Goal: Task Accomplishment & Management: Complete application form

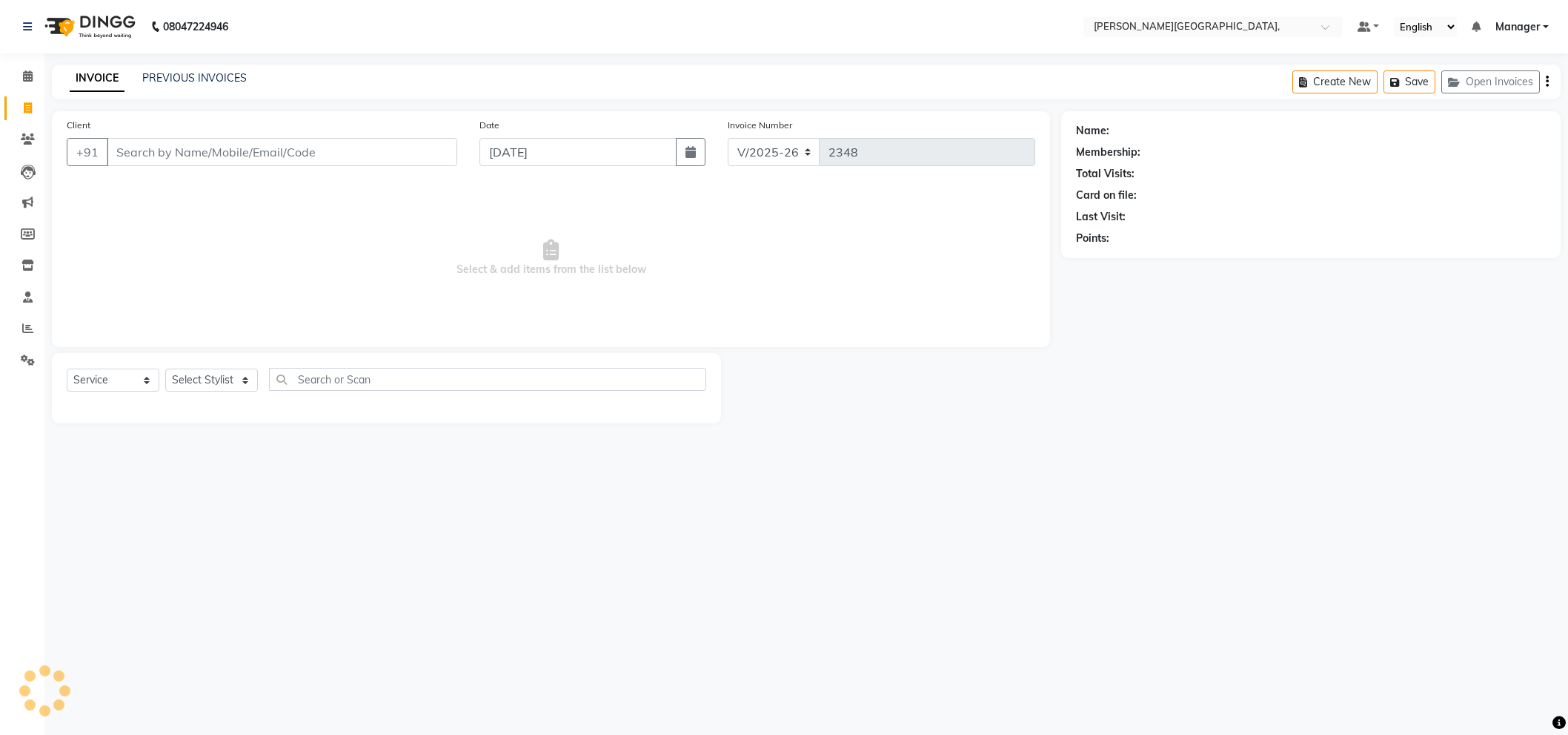
select select "6483"
select select "service"
click at [197, 377] on select "Select Stylist" at bounding box center [211, 379] width 93 height 23
select select "49451"
click at [165, 369] on select "Select Stylist [PERSON_NAME] [PERSON_NAME] gungun nails Manager [PERSON_NAME]" at bounding box center [211, 379] width 93 height 23
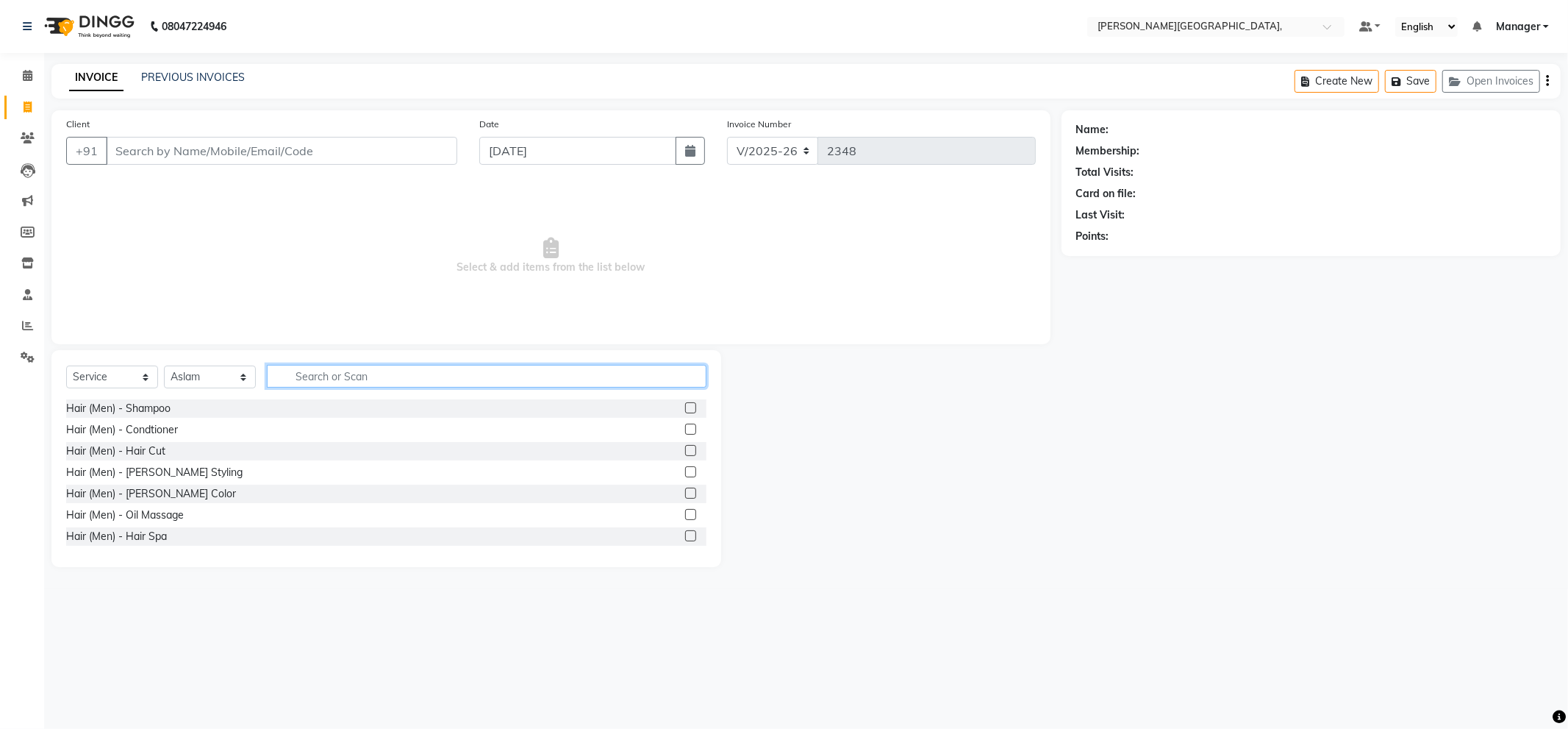
click at [348, 380] on input "text" at bounding box center [486, 376] width 440 height 23
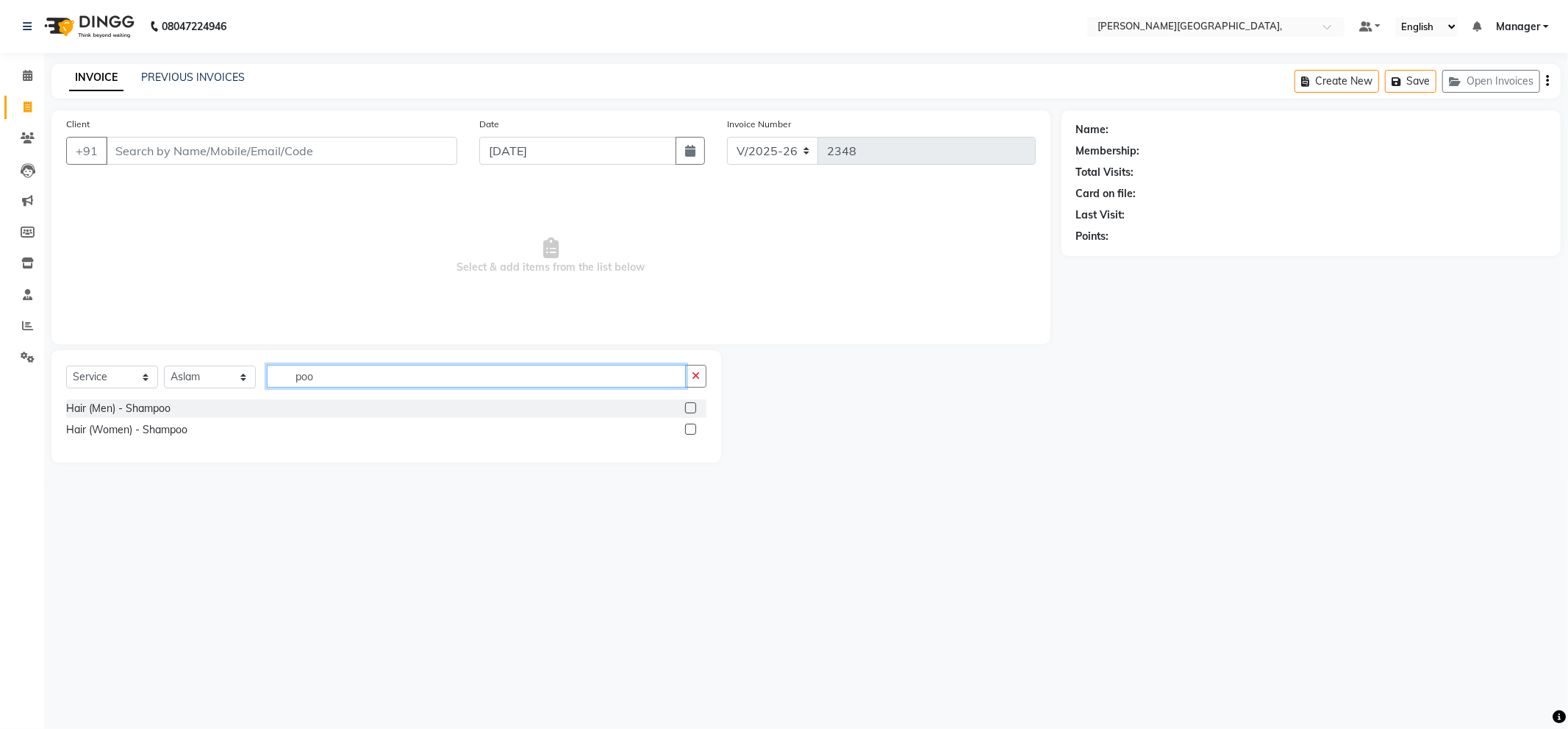
type input "poo"
click at [689, 428] on label at bounding box center [690, 428] width 11 height 11
click at [689, 428] on input "checkbox" at bounding box center [690, 430] width 10 height 10
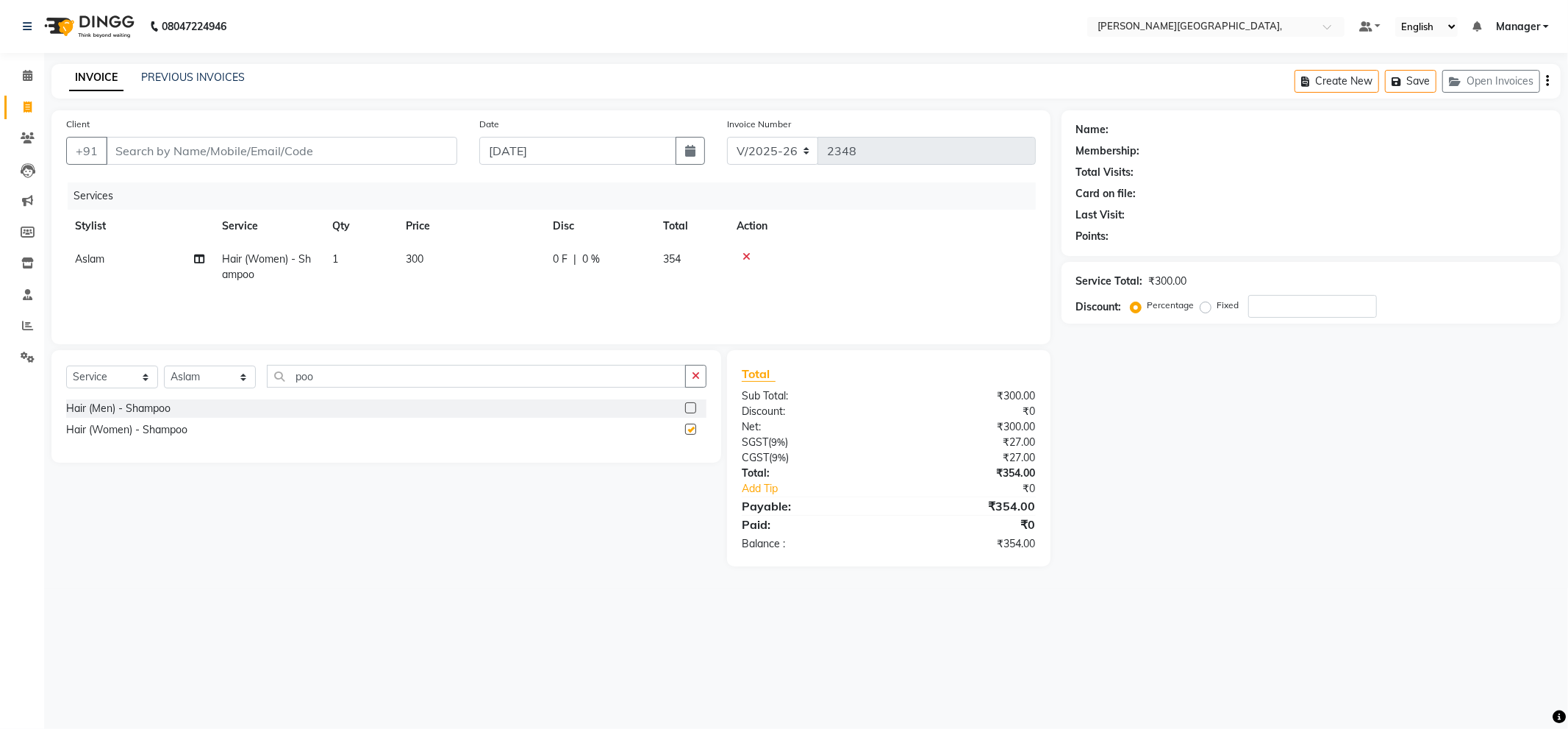
checkbox input "false"
click at [209, 378] on select "Select Stylist [PERSON_NAME] [PERSON_NAME] gungun nails Manager [PERSON_NAME]" at bounding box center [210, 376] width 92 height 23
select select "66243"
click at [164, 366] on select "Select Stylist [PERSON_NAME] [PERSON_NAME] gungun nails Manager [PERSON_NAME]" at bounding box center [210, 376] width 92 height 23
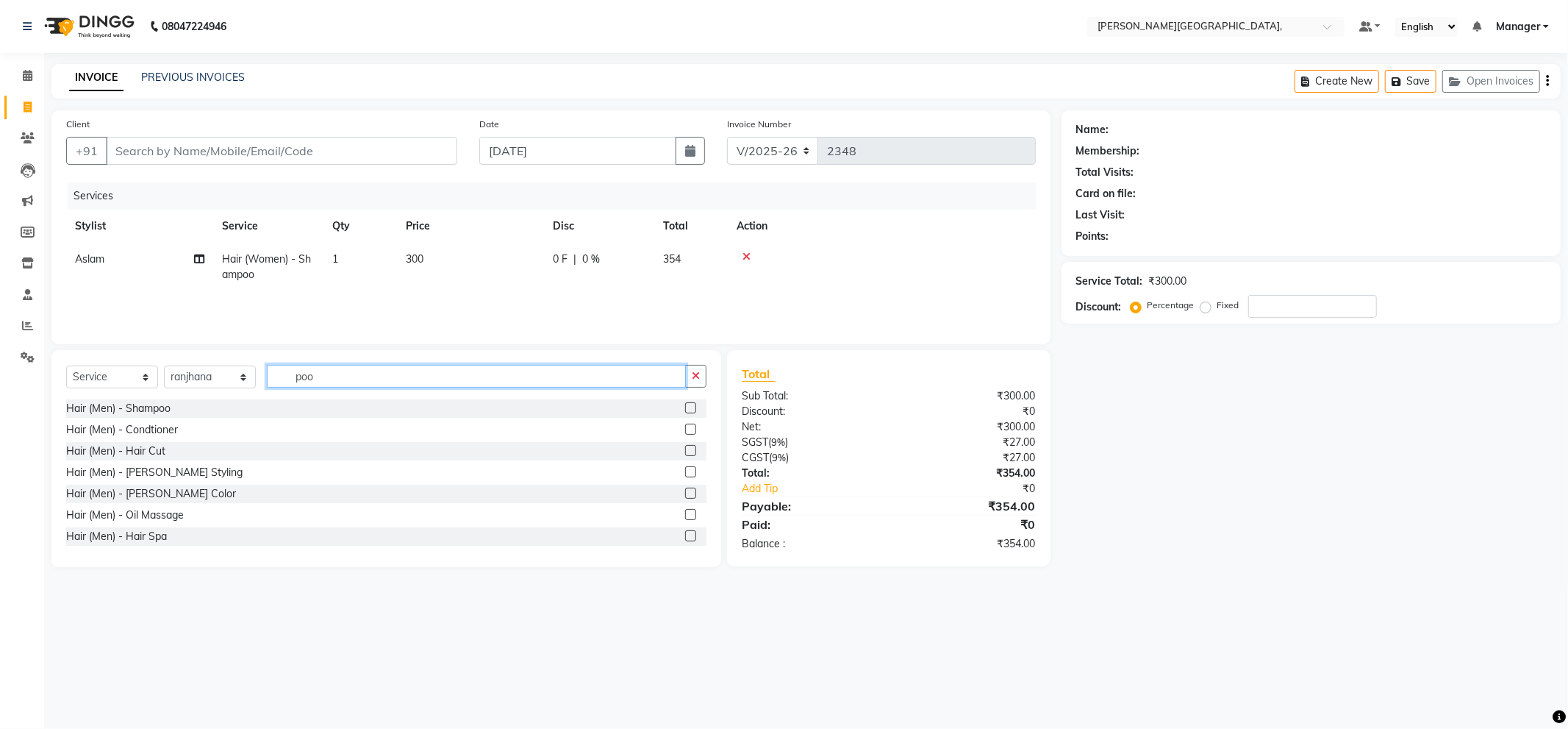
click at [377, 389] on div "Select Service Product Membership Package Voucher Prepaid Gift Card Select Styl…" at bounding box center [387, 382] width 641 height 35
type input "p"
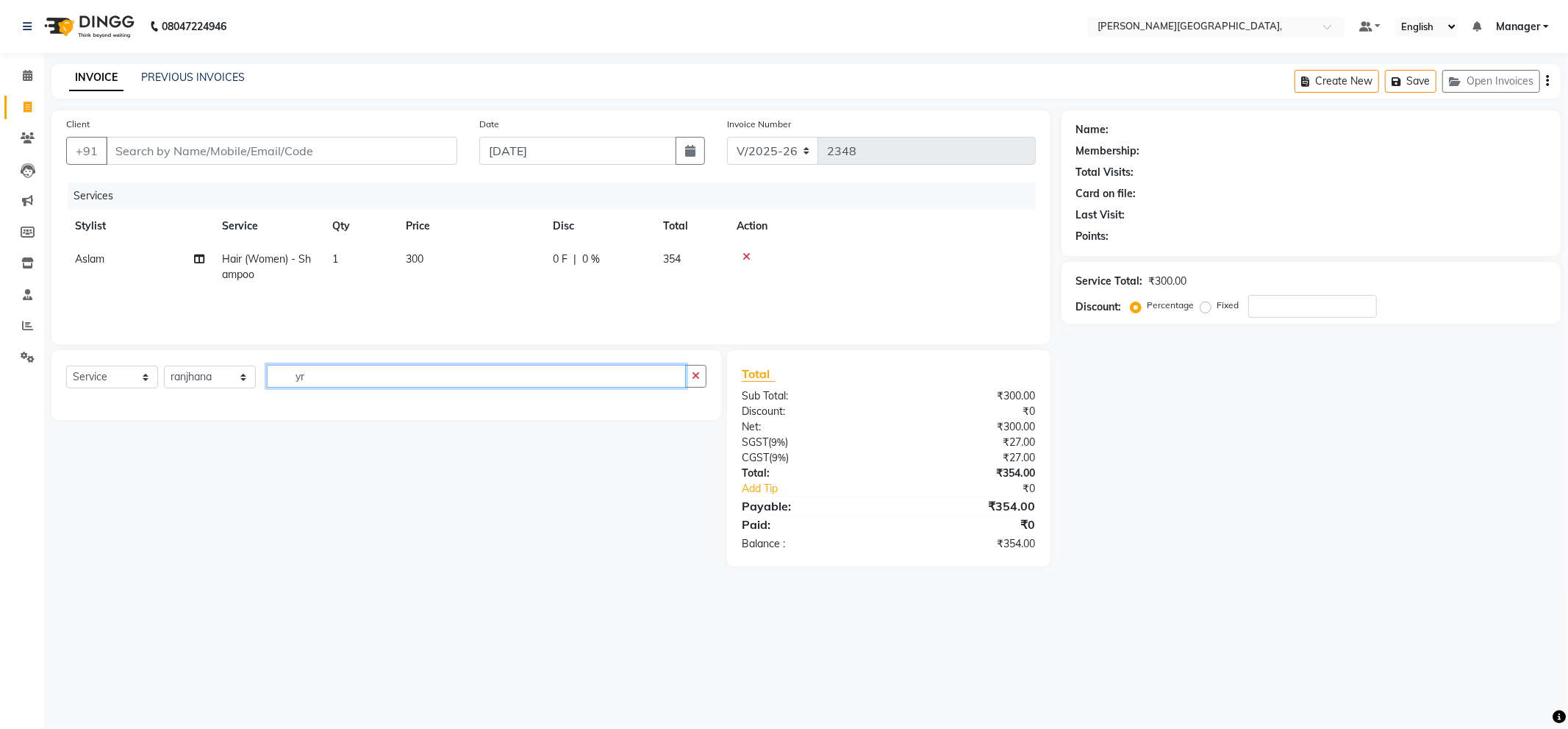
type input "y"
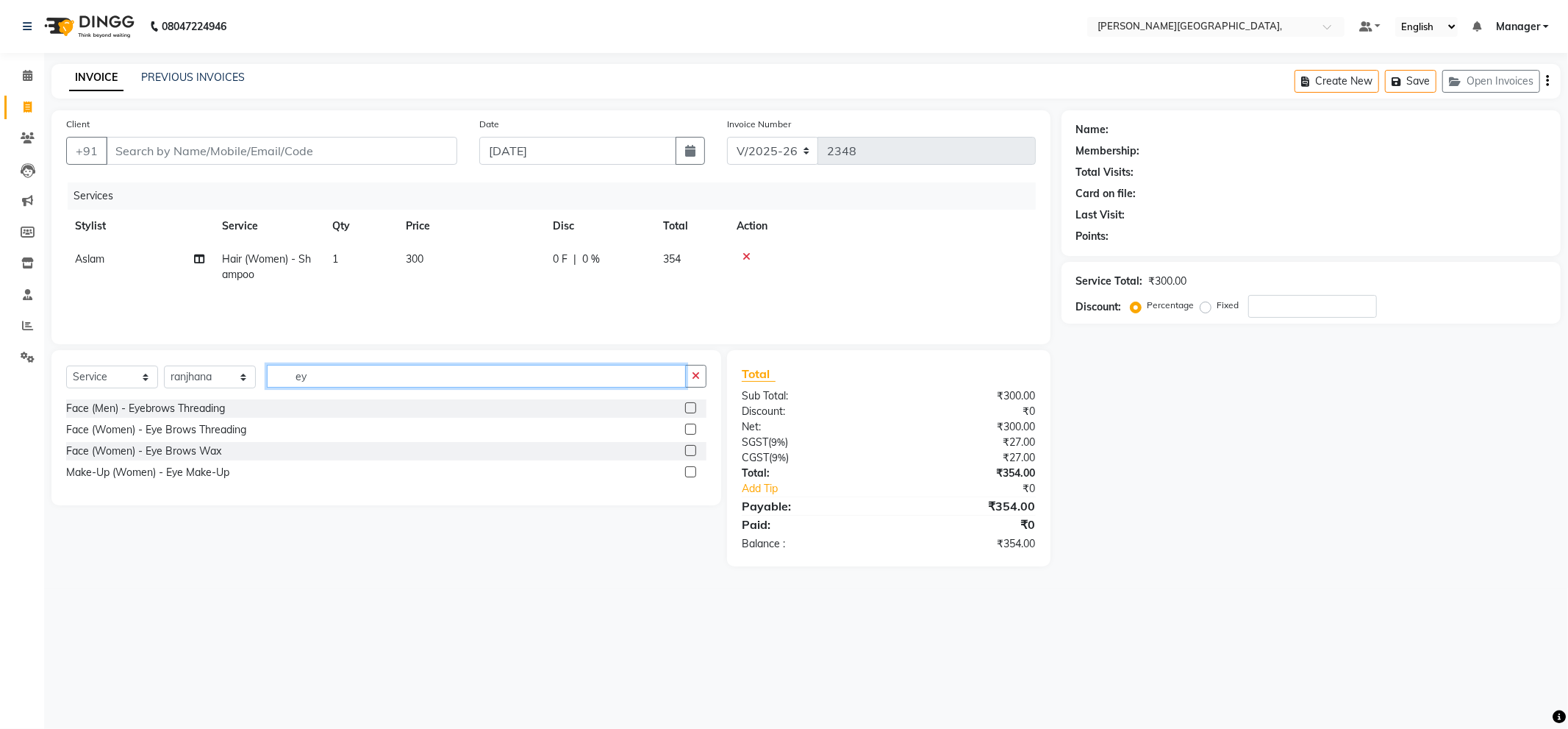
type input "ey"
click at [689, 425] on label at bounding box center [690, 428] width 11 height 11
click at [689, 425] on input "checkbox" at bounding box center [690, 430] width 10 height 10
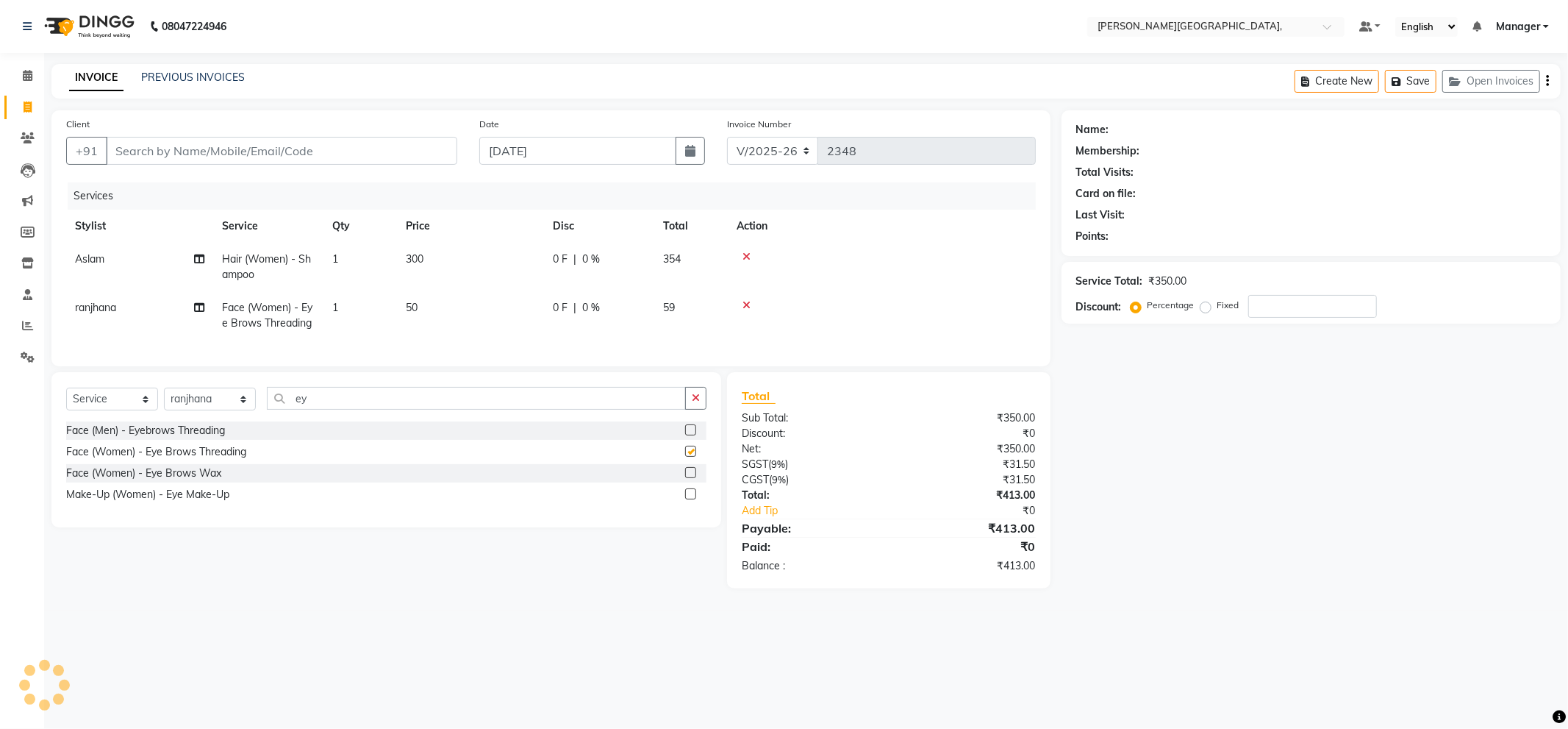
checkbox input "false"
click at [334, 305] on span "1" at bounding box center [335, 307] width 6 height 13
select select "66243"
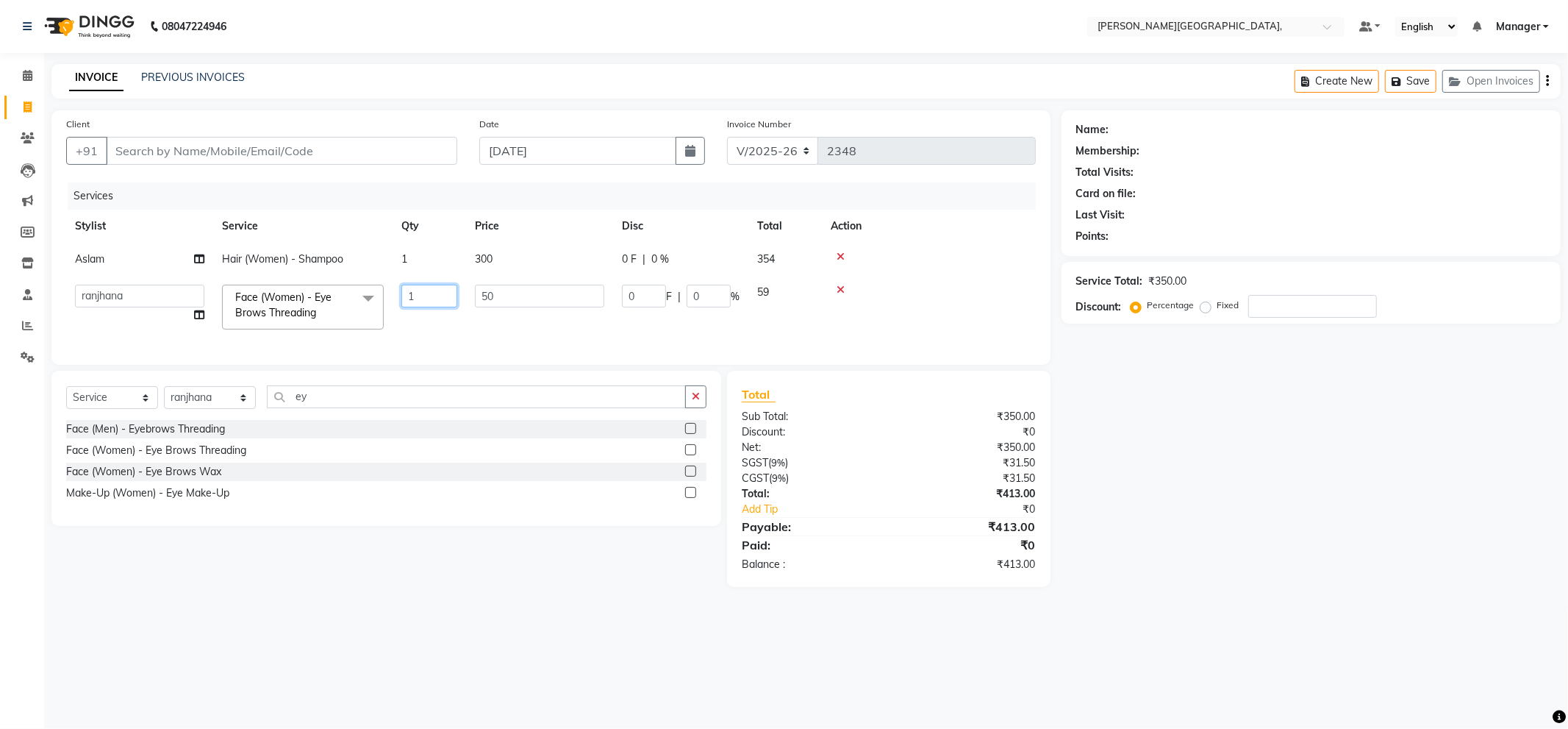
click at [431, 297] on input "1" at bounding box center [429, 296] width 55 height 23
type input "2"
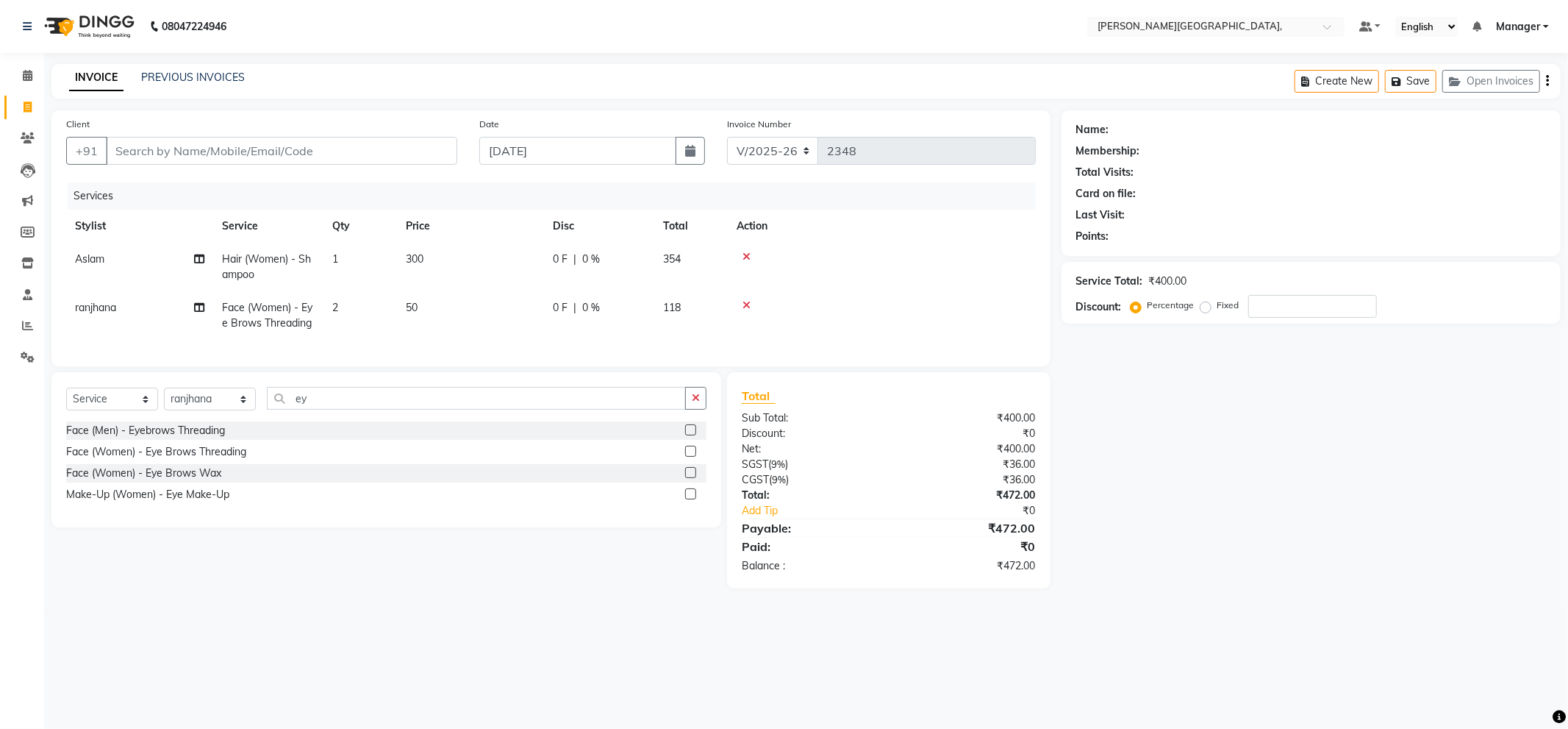
click at [959, 260] on div at bounding box center [882, 256] width 291 height 10
click at [436, 154] on input "Client" at bounding box center [281, 150] width 351 height 28
type input "9"
type input "0"
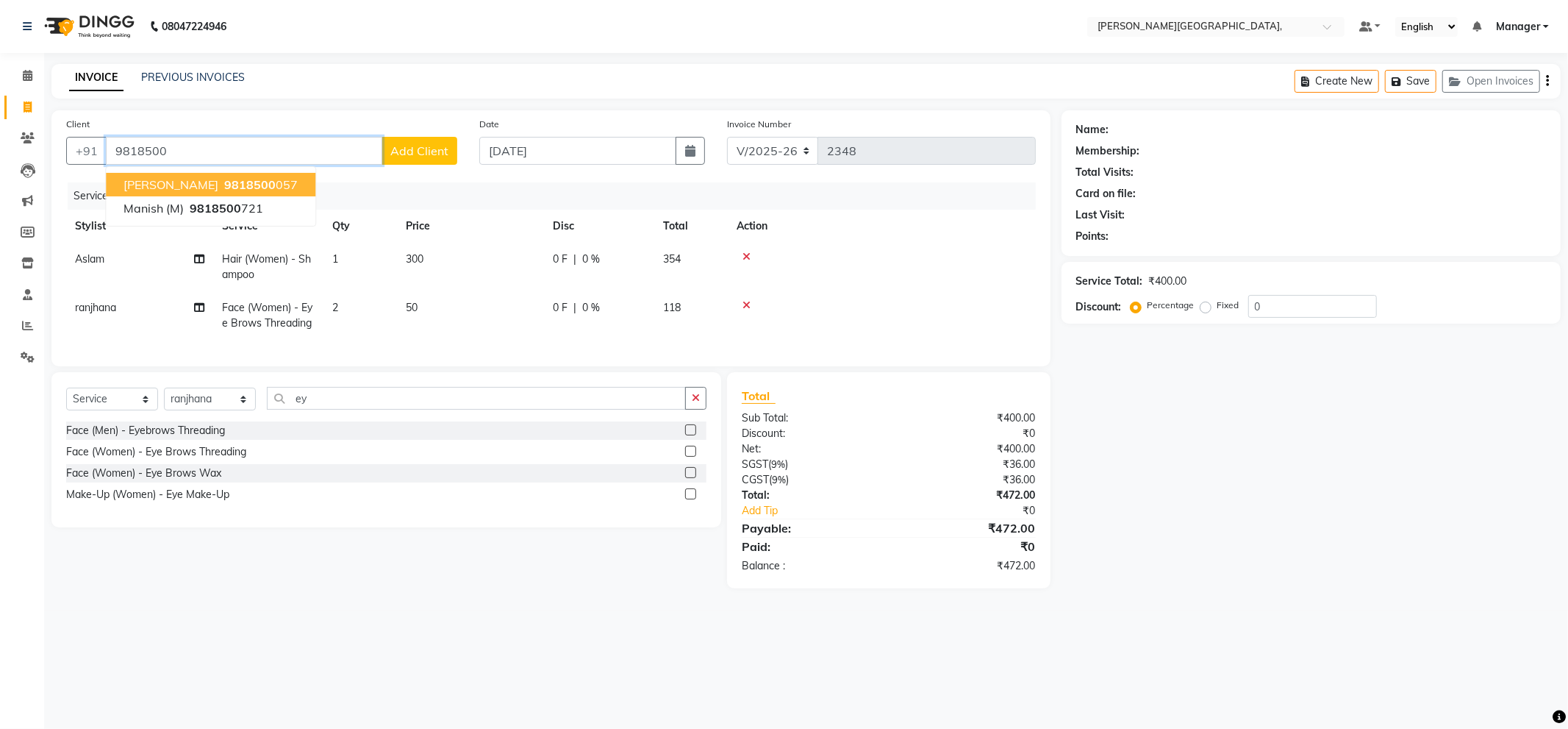
click at [226, 182] on ngb-highlight "9818500 057" at bounding box center [259, 184] width 76 height 15
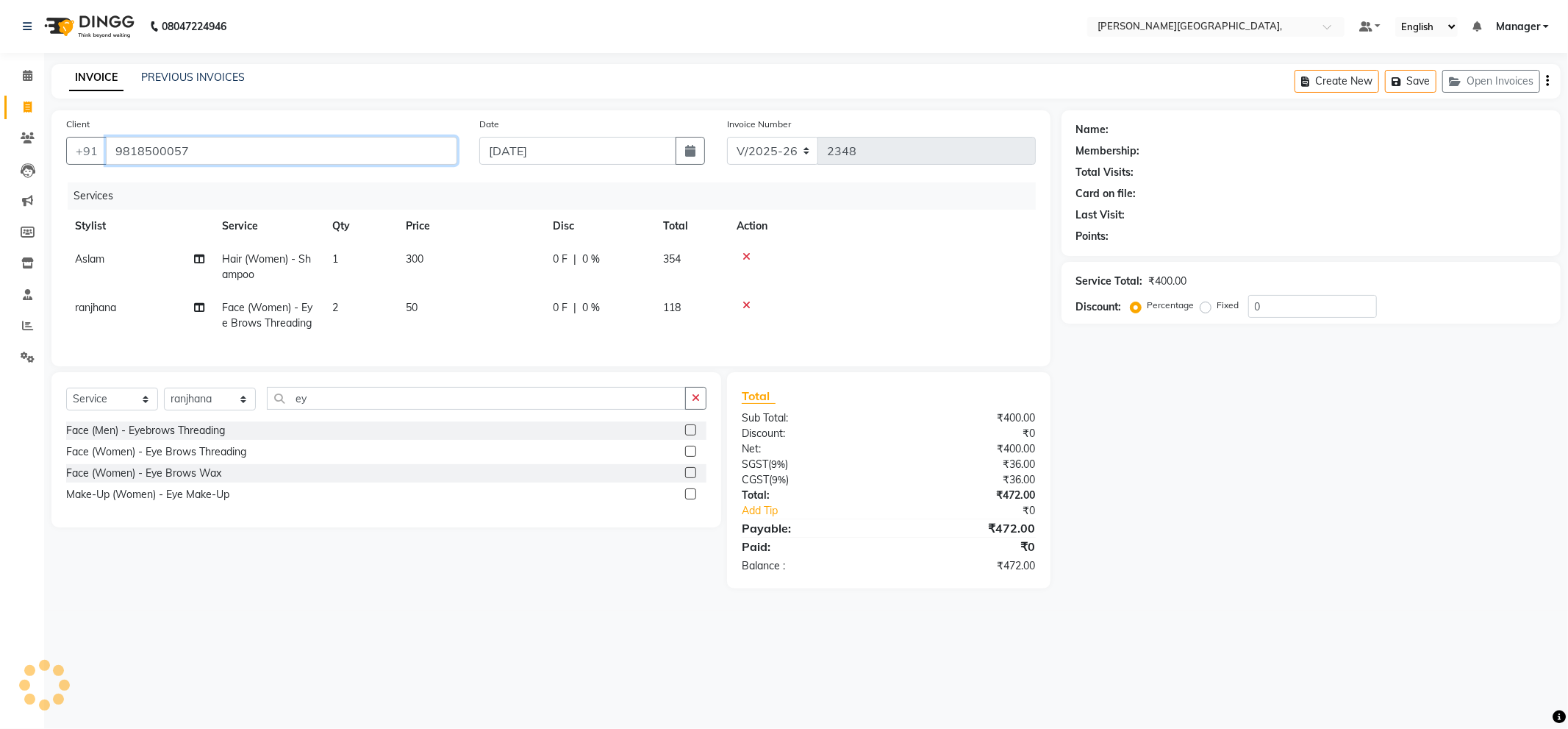
type input "9818500057"
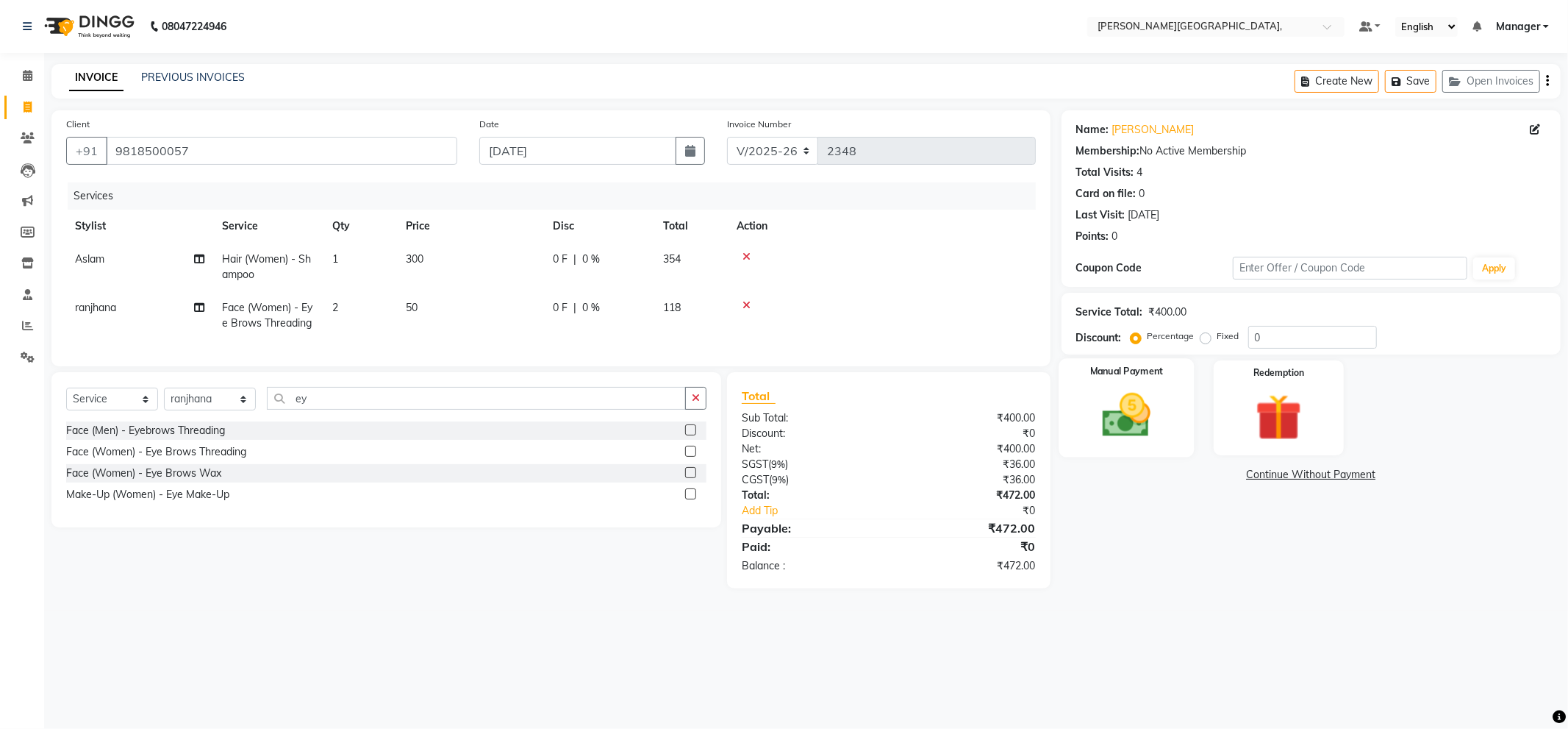
click at [1134, 406] on img at bounding box center [1127, 415] width 79 height 55
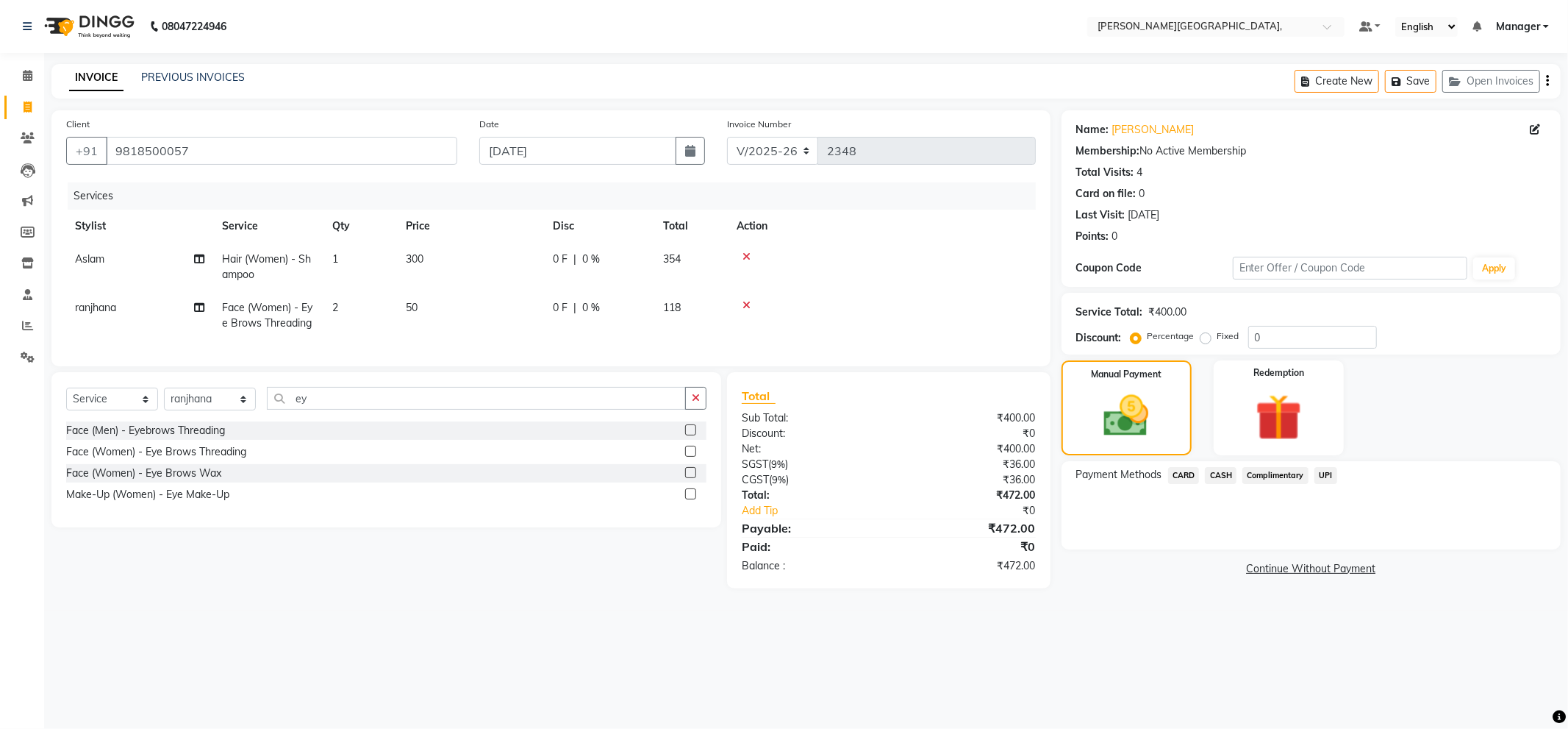
click at [1222, 475] on span "CASH" at bounding box center [1220, 475] width 32 height 17
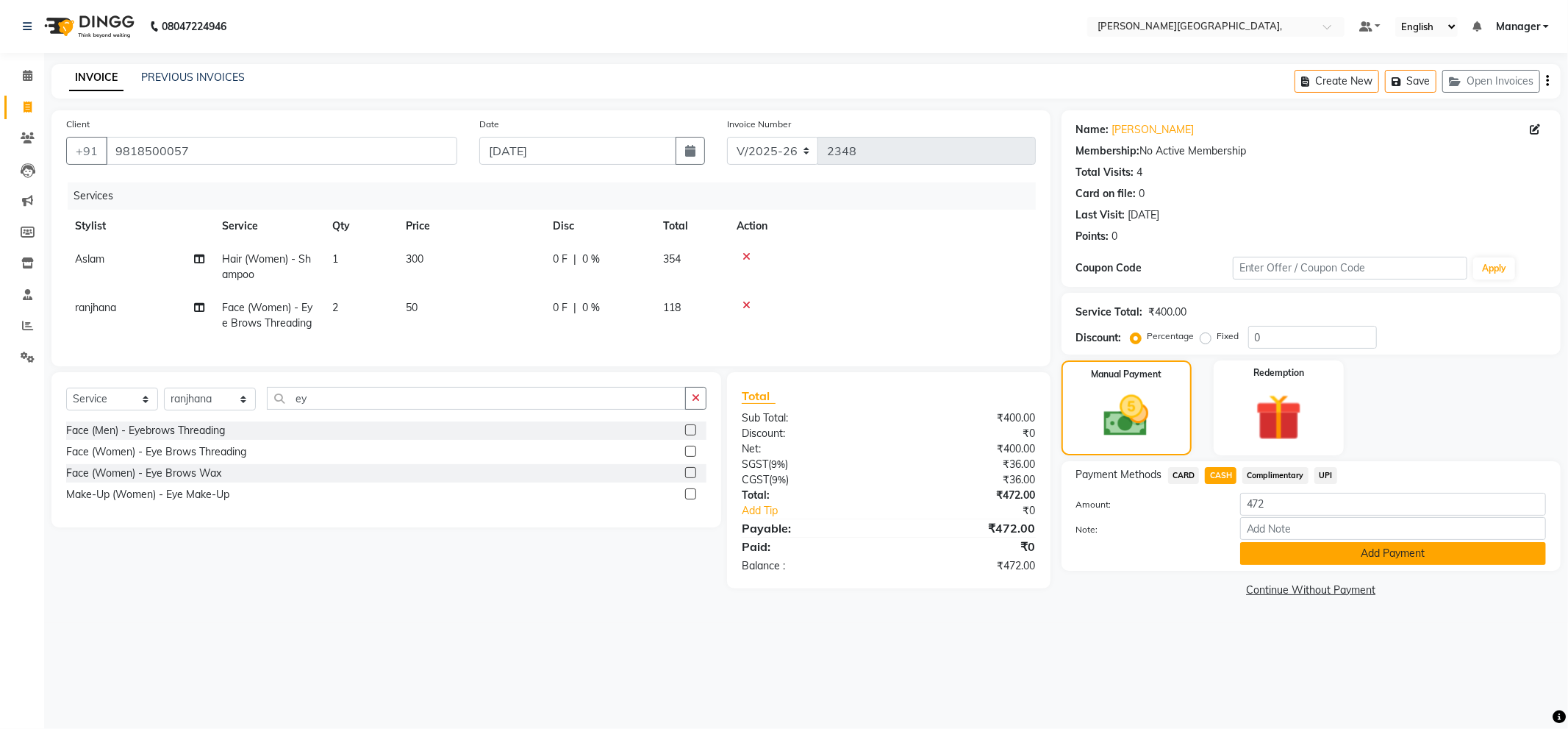
click at [1334, 556] on button "Add Payment" at bounding box center [1392, 553] width 305 height 23
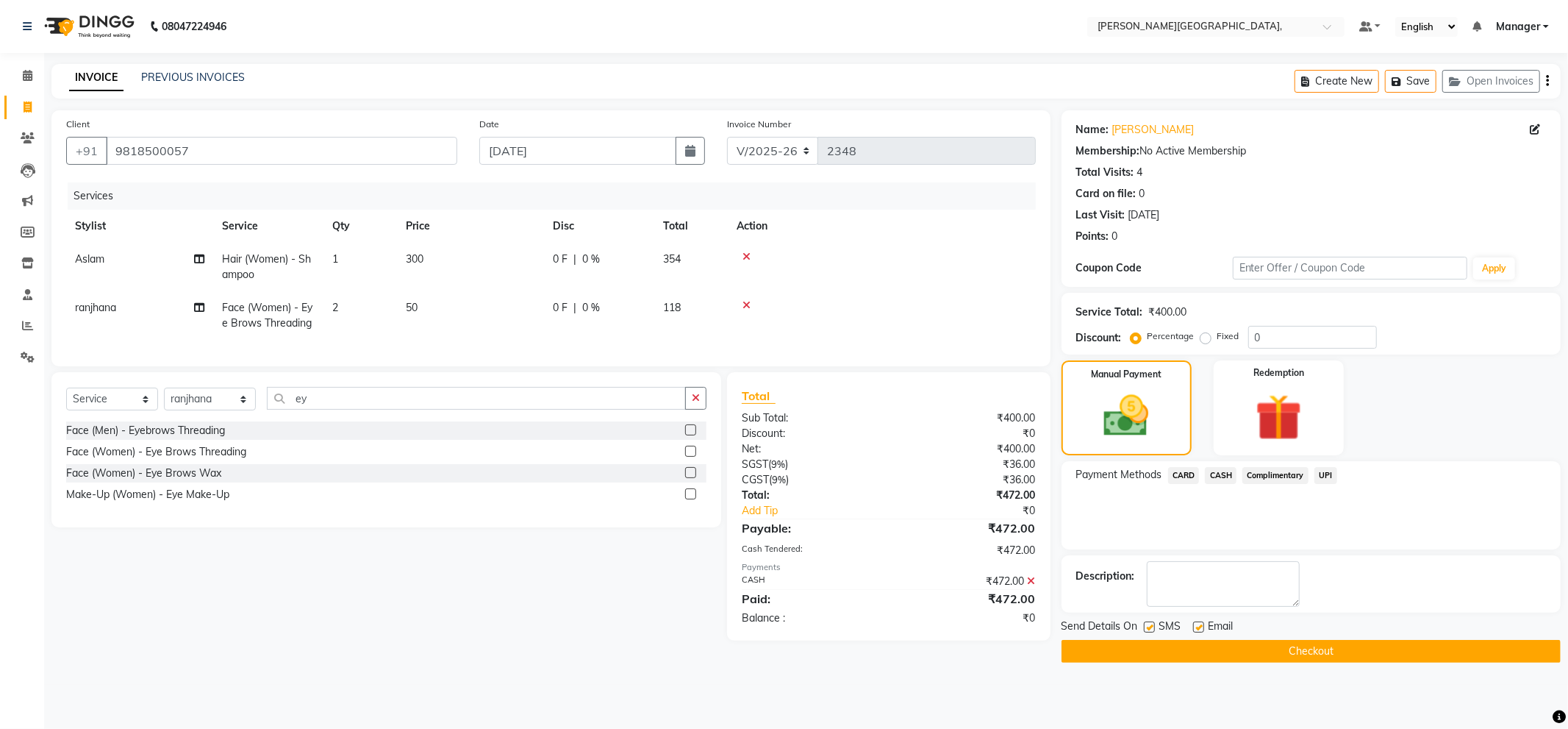
click at [1326, 649] on button "Checkout" at bounding box center [1310, 651] width 499 height 23
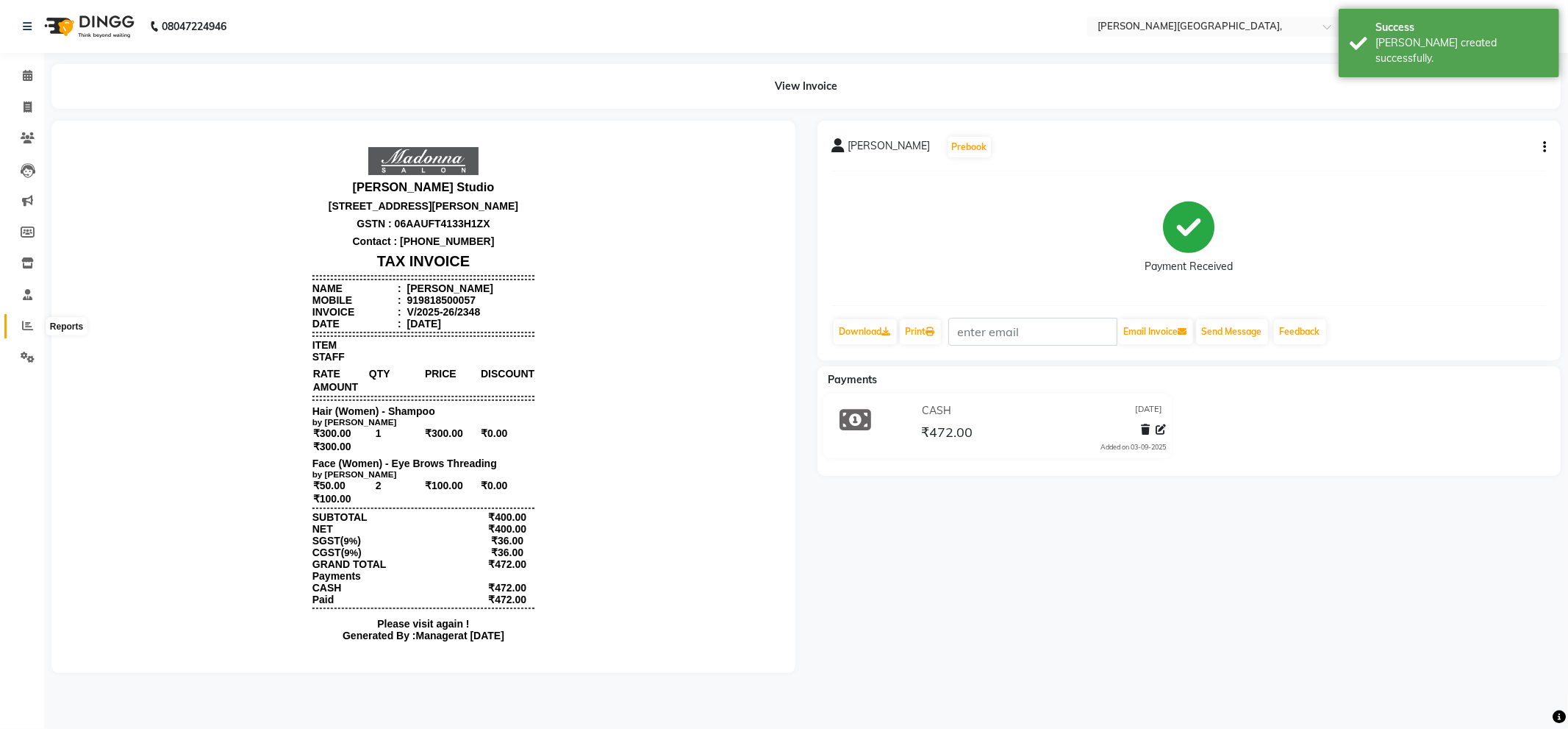
click at [28, 328] on icon at bounding box center [27, 324] width 11 height 11
